Goal: Task Accomplishment & Management: Use online tool/utility

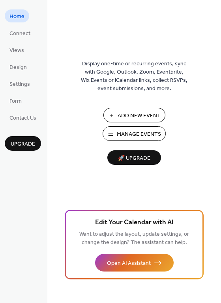
click at [141, 134] on span "Manage Events" at bounding box center [139, 134] width 44 height 8
click at [24, 35] on span "Connect" at bounding box center [19, 34] width 21 height 8
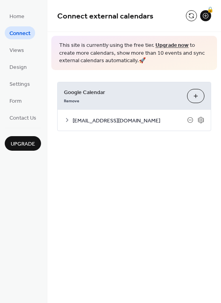
click at [124, 120] on span "polishsaturday@gmail.com" at bounding box center [130, 121] width 114 height 8
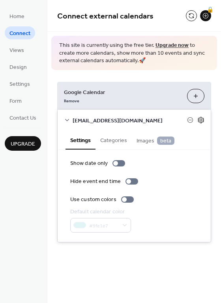
click at [200, 121] on icon at bounding box center [200, 120] width 3 height 3
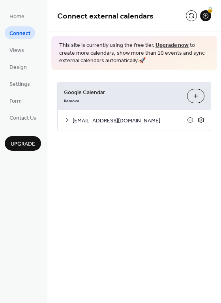
click at [200, 121] on icon at bounding box center [200, 120] width 3 height 3
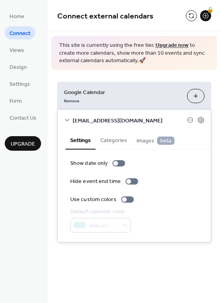
click at [120, 140] on button "Categories" at bounding box center [113, 140] width 36 height 18
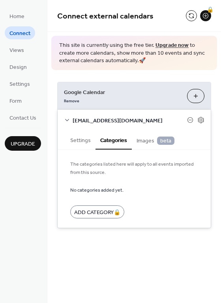
click at [150, 143] on span "Images beta" at bounding box center [155, 141] width 38 height 9
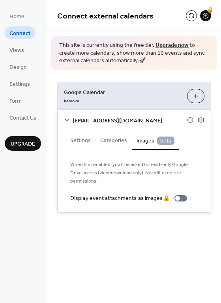
click at [79, 142] on button "Settings" at bounding box center [80, 140] width 30 height 18
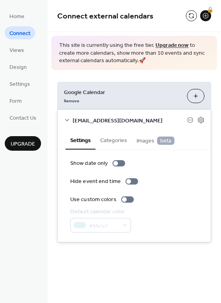
click at [95, 120] on span "polishsaturday@gmail.com" at bounding box center [130, 121] width 114 height 8
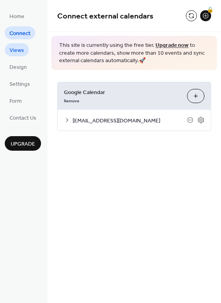
click at [16, 54] on span "Views" at bounding box center [16, 51] width 15 height 8
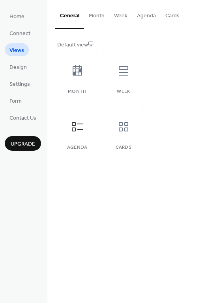
click at [24, 76] on ul "Home Connect Views Design Settings Form Contact Us" at bounding box center [23, 66] width 36 height 115
click at [26, 68] on span "Design" at bounding box center [17, 67] width 17 height 8
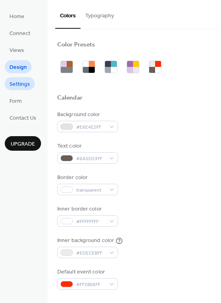
click at [22, 80] on span "Settings" at bounding box center [19, 84] width 20 height 8
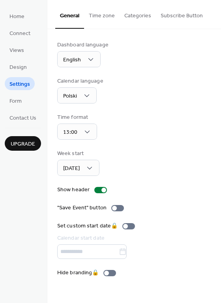
click at [15, 108] on ul "Home Connect Views Design Settings Form Contact Us" at bounding box center [23, 66] width 36 height 115
click at [17, 102] on span "Form" at bounding box center [15, 101] width 12 height 8
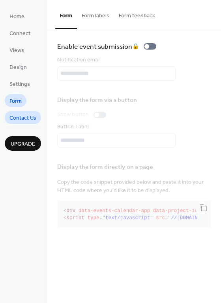
click at [17, 115] on span "Contact Us" at bounding box center [22, 118] width 27 height 8
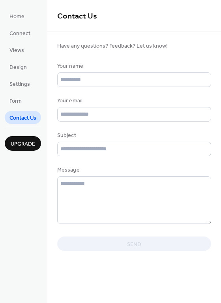
click at [13, 22] on ul "Home Connect Views Design Settings Form Contact Us" at bounding box center [23, 66] width 36 height 115
click at [17, 17] on span "Home" at bounding box center [16, 17] width 15 height 8
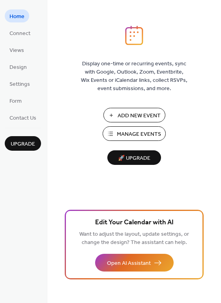
click at [158, 135] on span "Manage Events" at bounding box center [139, 134] width 44 height 8
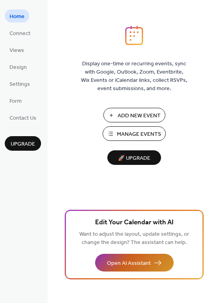
click at [161, 265] on button "Open AI Assistant" at bounding box center [134, 263] width 78 height 18
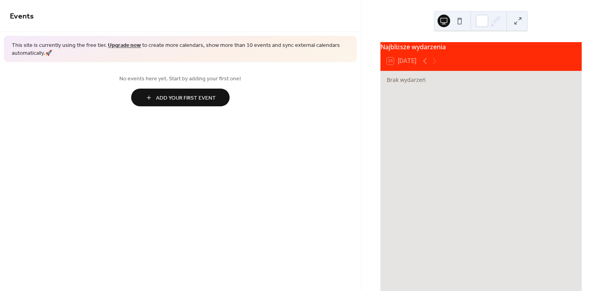
click at [194, 102] on span "Add Your First Event" at bounding box center [186, 98] width 60 height 8
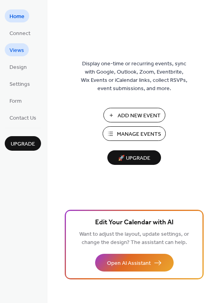
click at [19, 30] on span "Connect" at bounding box center [19, 34] width 21 height 8
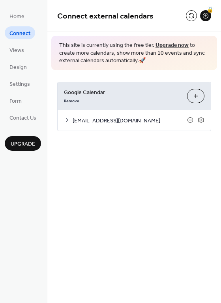
click at [160, 94] on span "Google Calendar" at bounding box center [122, 92] width 117 height 8
click at [188, 93] on button "Choose Calendars" at bounding box center [195, 96] width 17 height 14
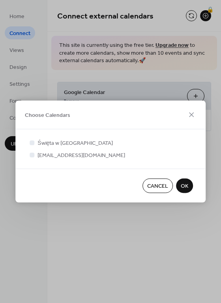
click at [184, 186] on span "OK" at bounding box center [184, 186] width 7 height 8
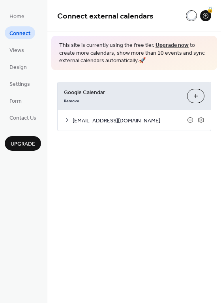
click at [131, 119] on span "[EMAIL_ADDRESS][DOMAIN_NAME]" at bounding box center [130, 121] width 114 height 8
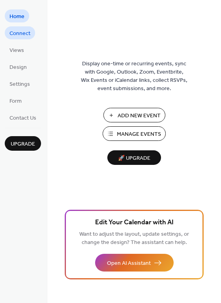
click at [22, 30] on span "Connect" at bounding box center [19, 34] width 21 height 8
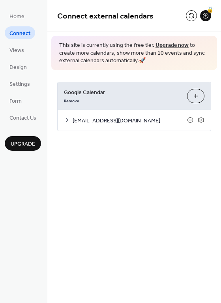
click at [195, 99] on button "Choose Calendars" at bounding box center [195, 96] width 17 height 14
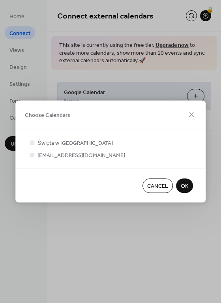
click at [179, 185] on button "OK" at bounding box center [184, 186] width 17 height 15
